Goal: Navigation & Orientation: Find specific page/section

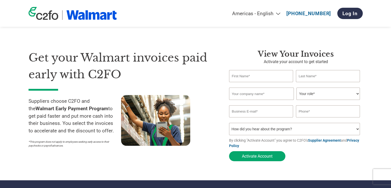
click at [268, 15] on select "Americas - English Américas - Español Américas - Português Amériques - Français…" at bounding box center [223, 14] width 119 height 6
select select "es-MX"
click at [175, 13] on select "Americas - English Américas - Español Américas - Português Amériques - Français…" at bounding box center [223, 14] width 119 height 6
click at [268, 13] on select "Americas - English Américas - Español Américas - Português Amériques - Français…" at bounding box center [223, 14] width 119 height 6
select select "es-MX"
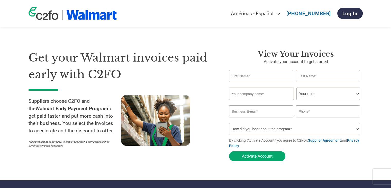
click at [175, 12] on select "Americas - English Américas - Español Américas - Português Amériques - Français…" at bounding box center [223, 14] width 119 height 6
click at [263, 14] on select "Americas - English Américas - Español Américas - Português Amériques - Français…" at bounding box center [223, 14] width 119 height 6
select select "es-MX"
click at [175, 13] on select "Americas - English Américas - Español Américas - Português Amériques - Français…" at bounding box center [223, 14] width 119 height 6
click at [265, 15] on select "Americas - English Américas - Español [GEOGRAPHIC_DATA] - Português [GEOGRAPHIC…" at bounding box center [223, 14] width 119 height 6
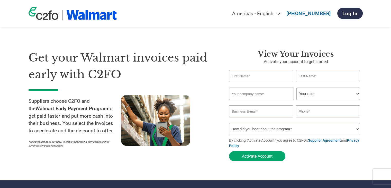
select select "es-MX"
click at [175, 12] on select "Americas - English Américas - Español Américas - Português Amériques - Français…" at bounding box center [223, 14] width 119 height 6
click at [236, 41] on div "Get your Walmart invoices paid early with C2FO Suppliers choose C2FO and the Wa…" at bounding box center [196, 96] width 334 height 135
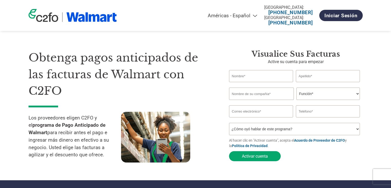
select select "es-MX"
